Goal: Navigation & Orientation: Find specific page/section

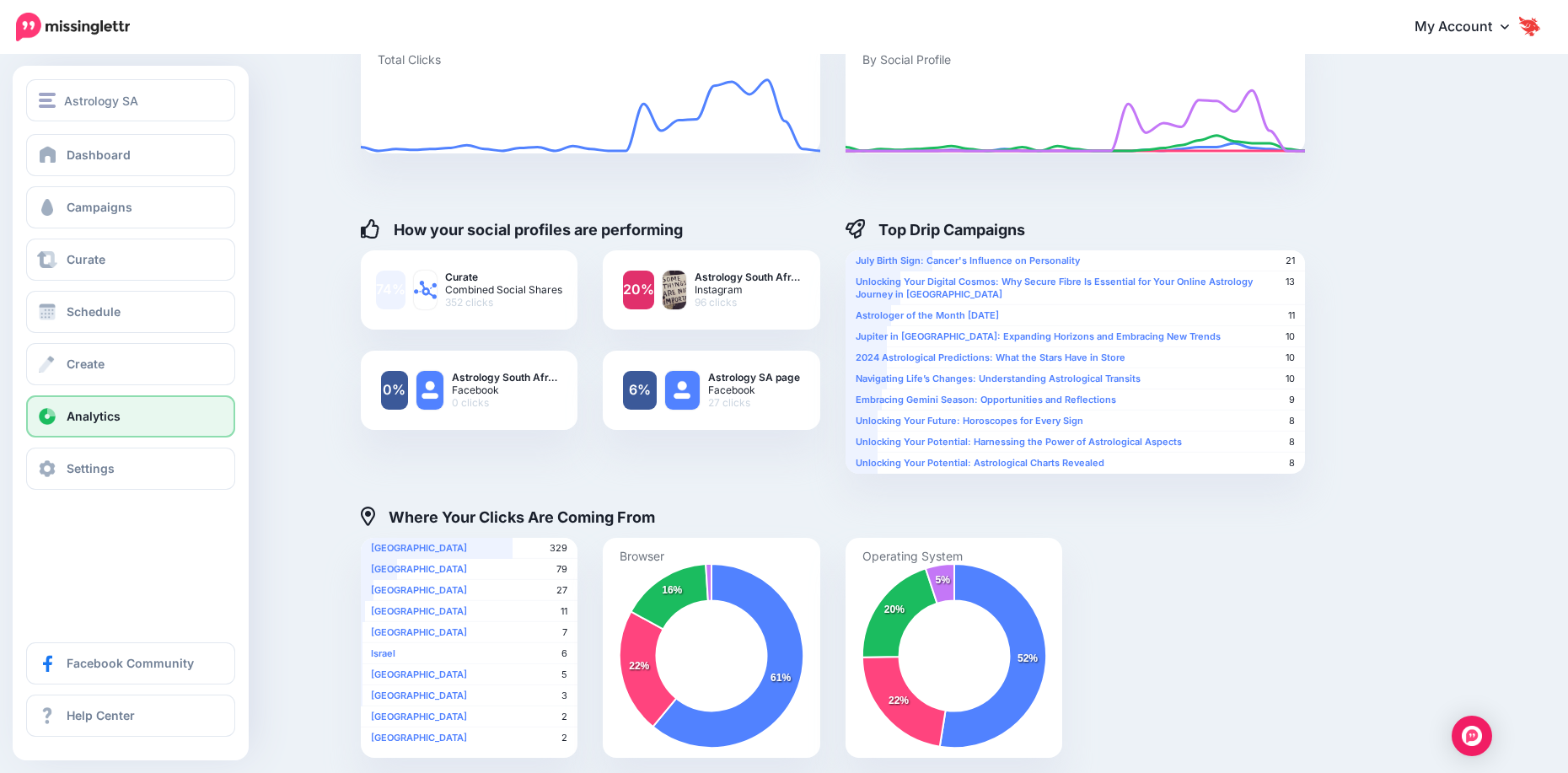
scroll to position [84, 0]
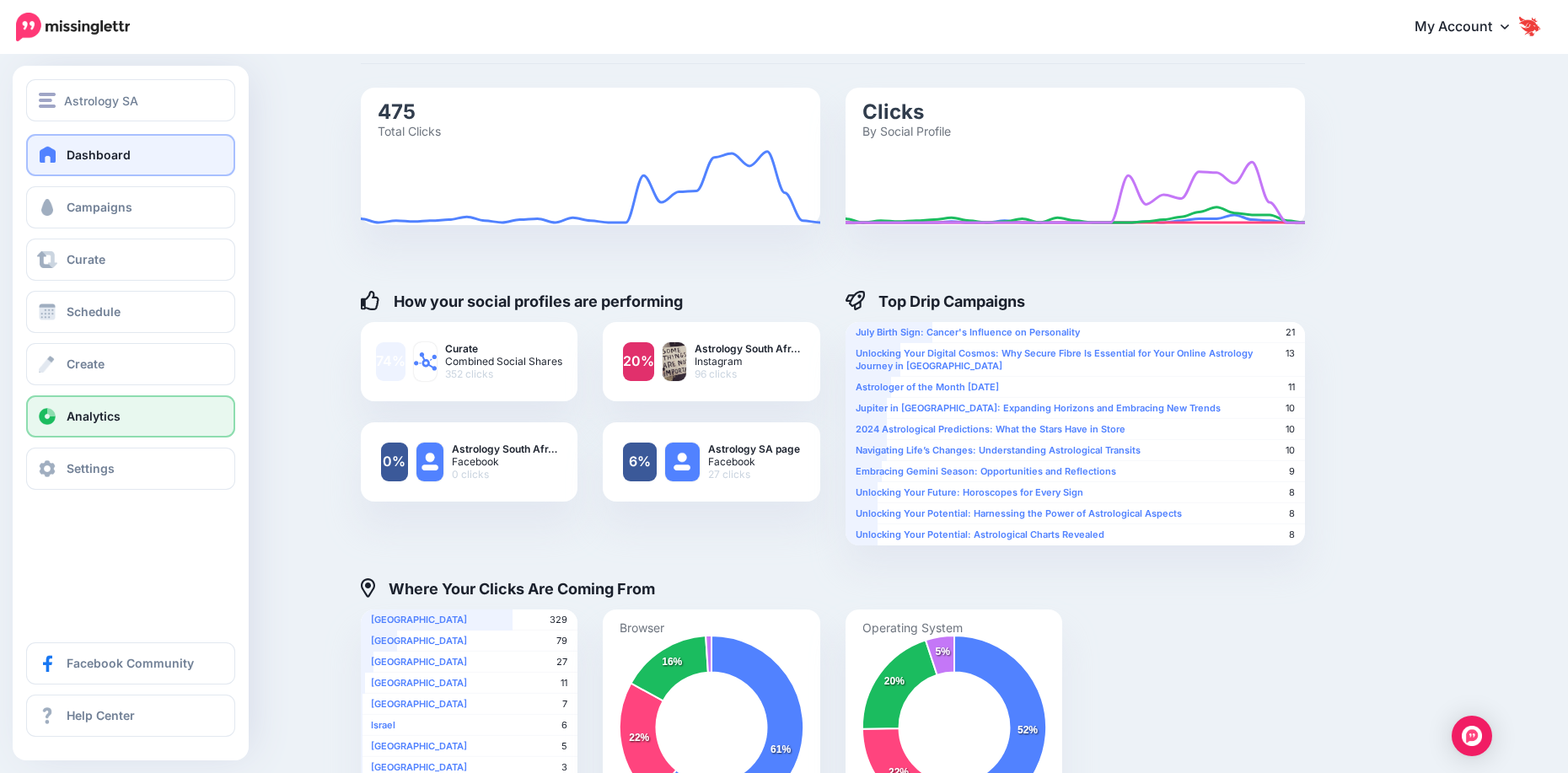
click at [88, 171] on link "Dashboard" at bounding box center [130, 155] width 209 height 42
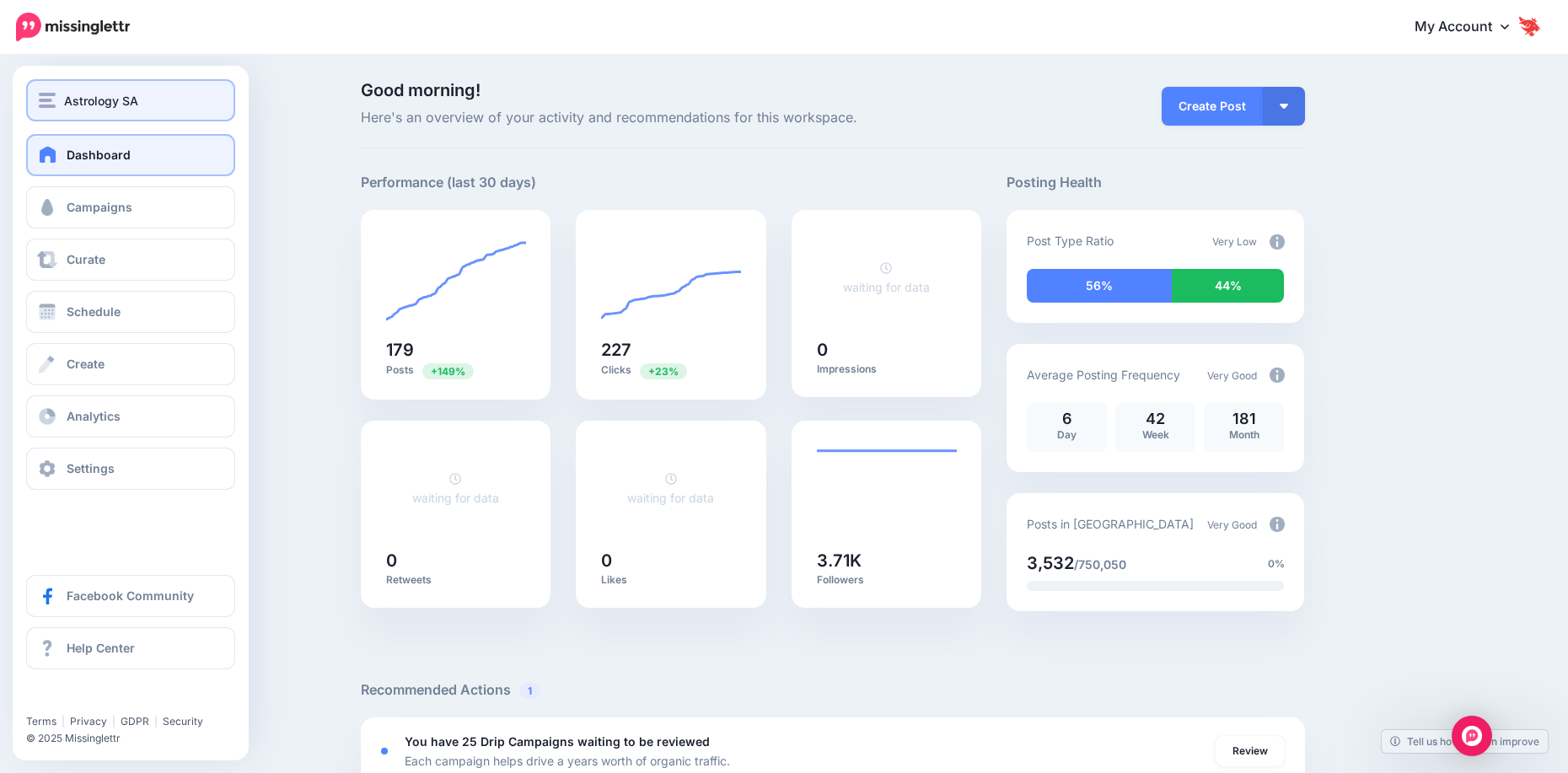
click at [84, 94] on span "Astrology SA" at bounding box center [101, 101] width 74 height 20
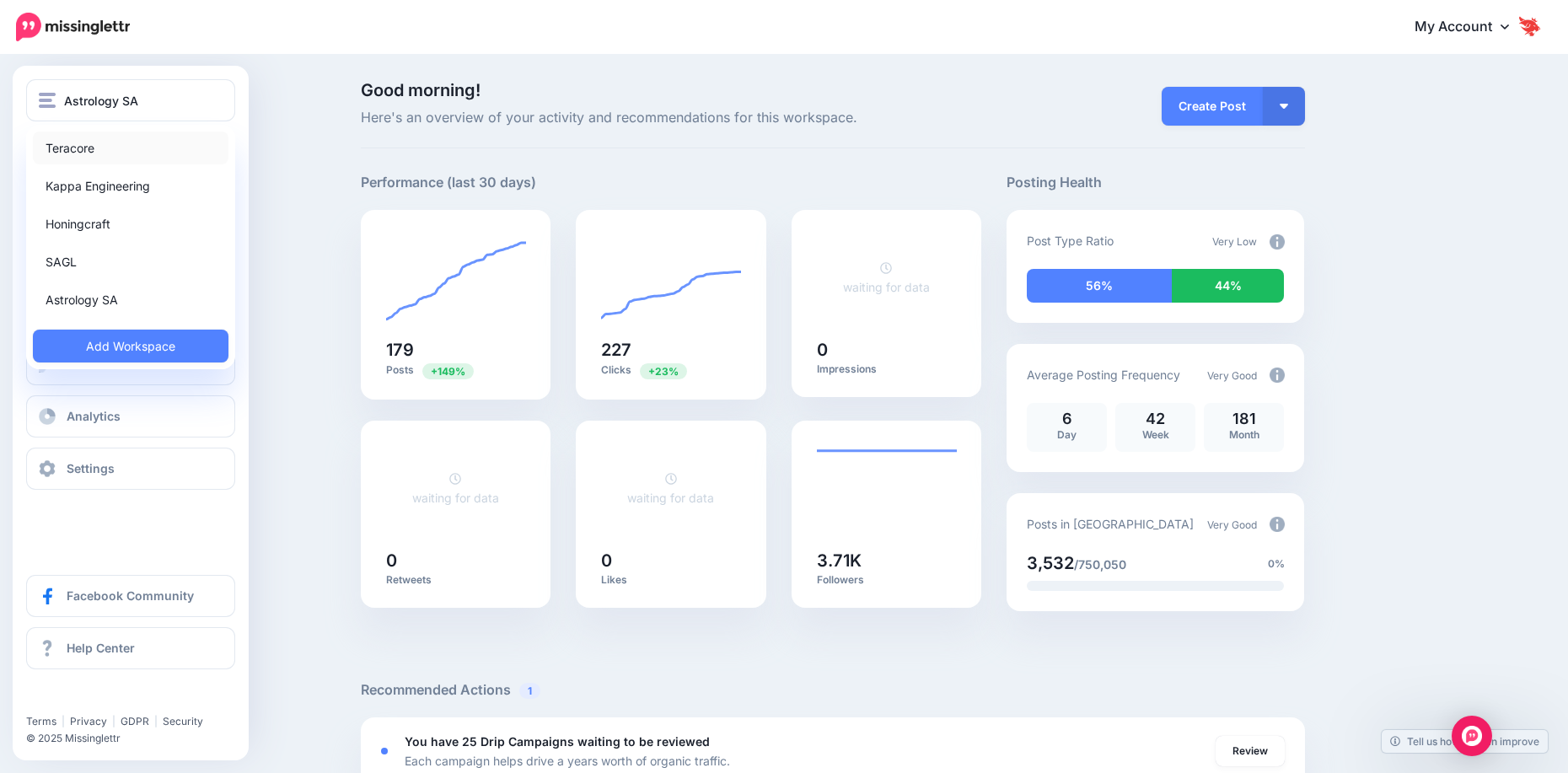
click at [102, 157] on link "Teracore" at bounding box center [131, 148] width 196 height 33
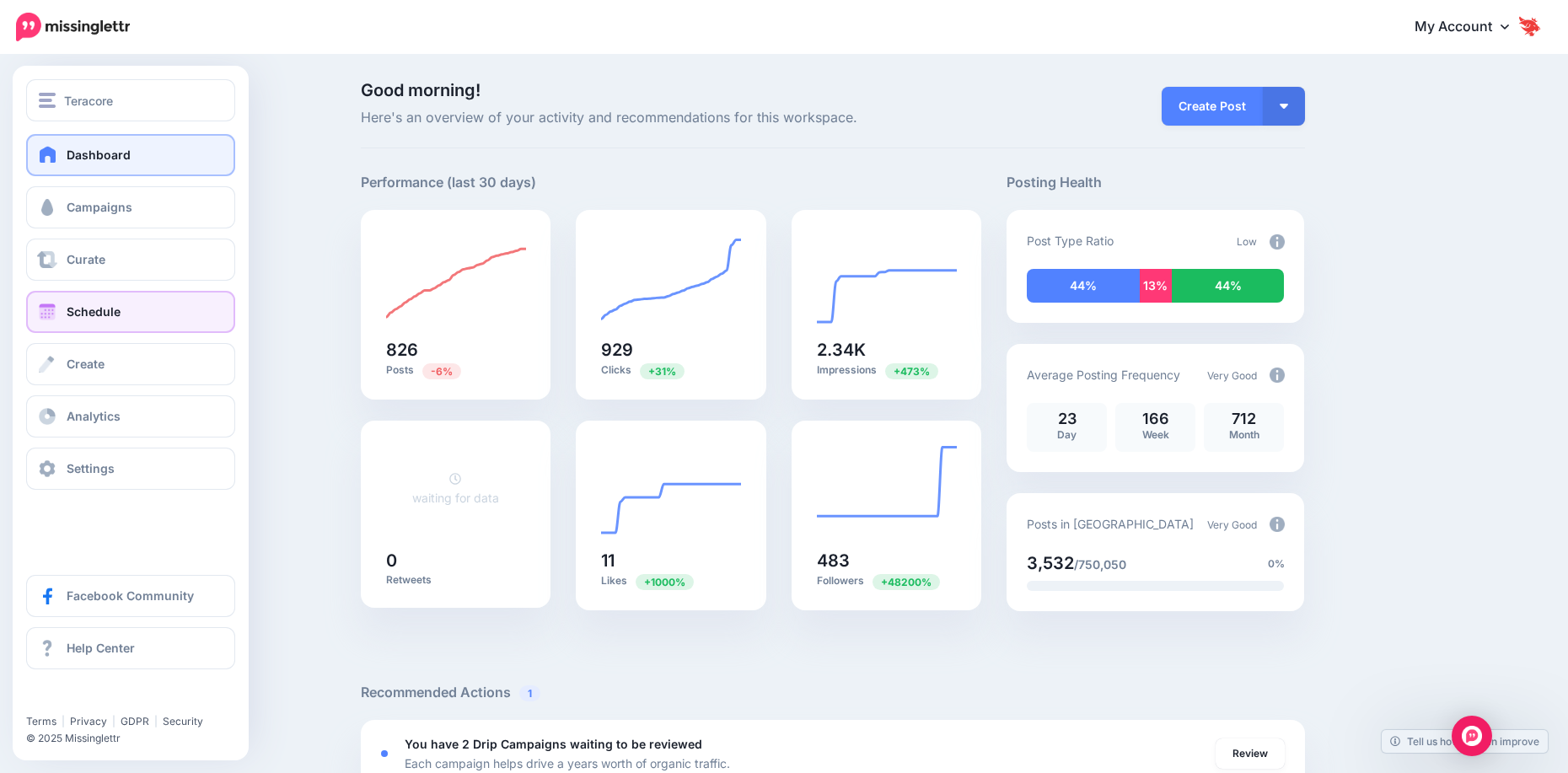
click at [77, 321] on link "Schedule" at bounding box center [130, 312] width 209 height 42
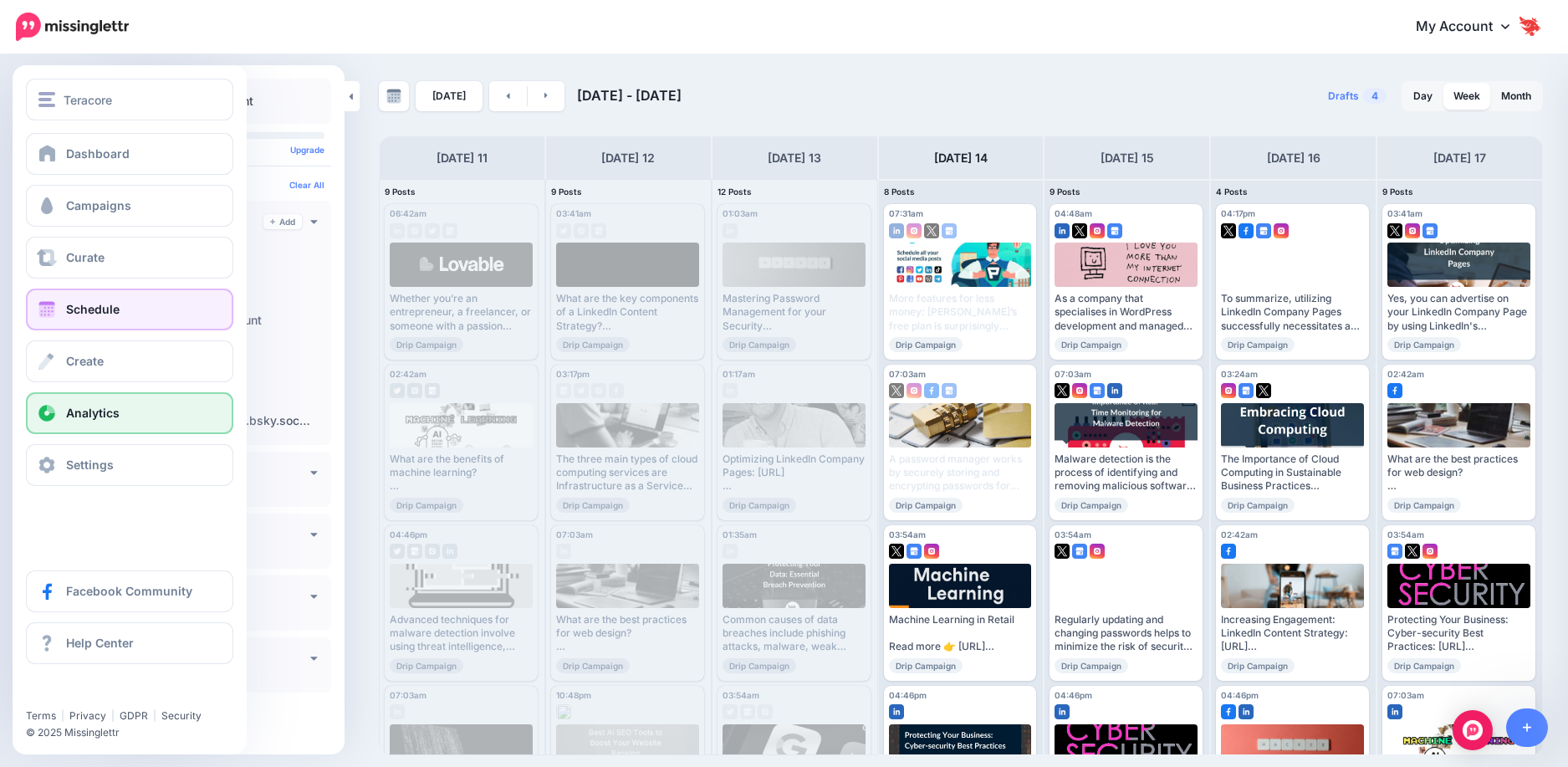
click at [71, 417] on span "Analytics" at bounding box center [92, 412] width 53 height 15
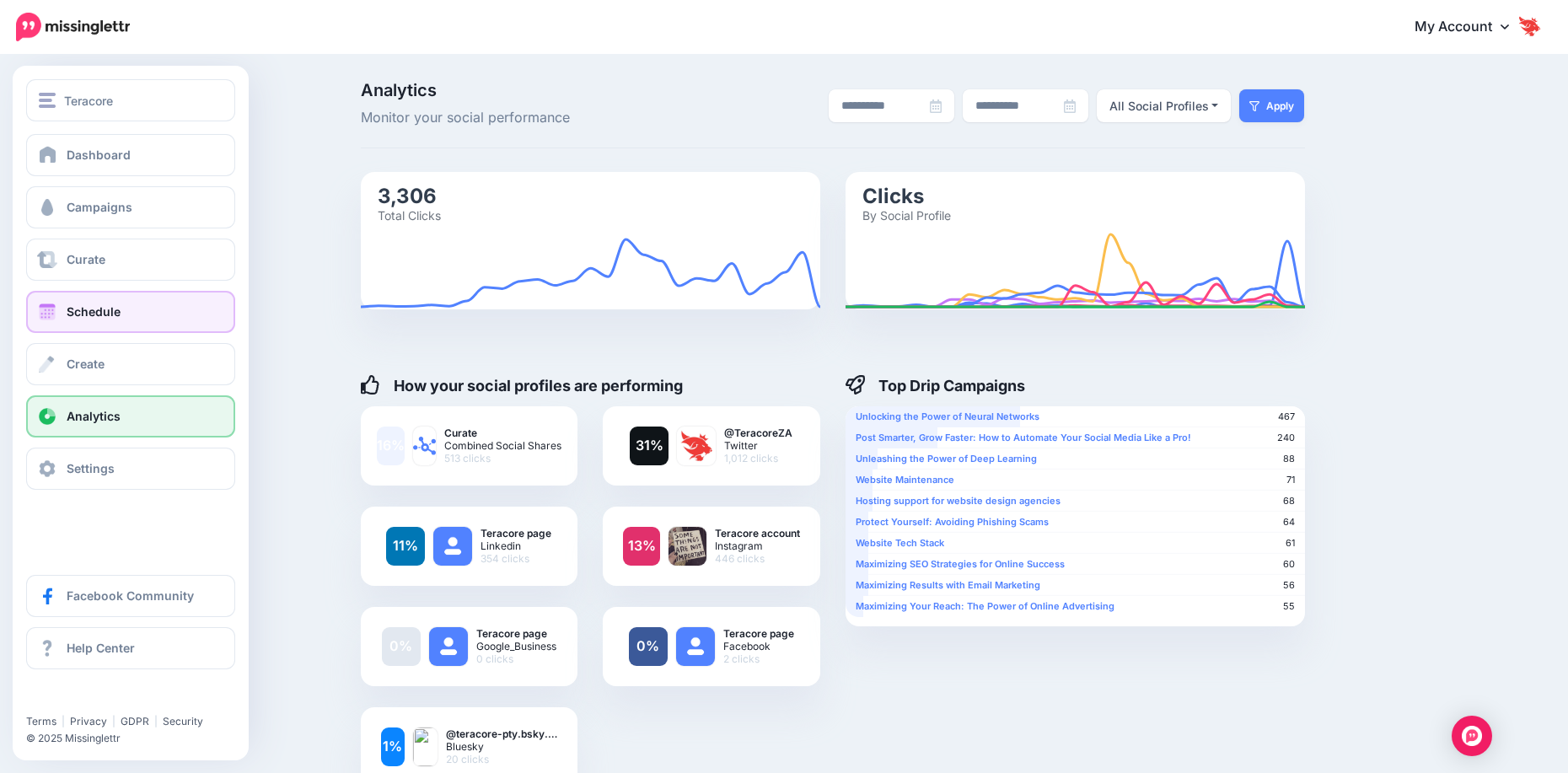
click at [92, 307] on span "Schedule" at bounding box center [93, 312] width 54 height 15
